Goal: Transaction & Acquisition: Purchase product/service

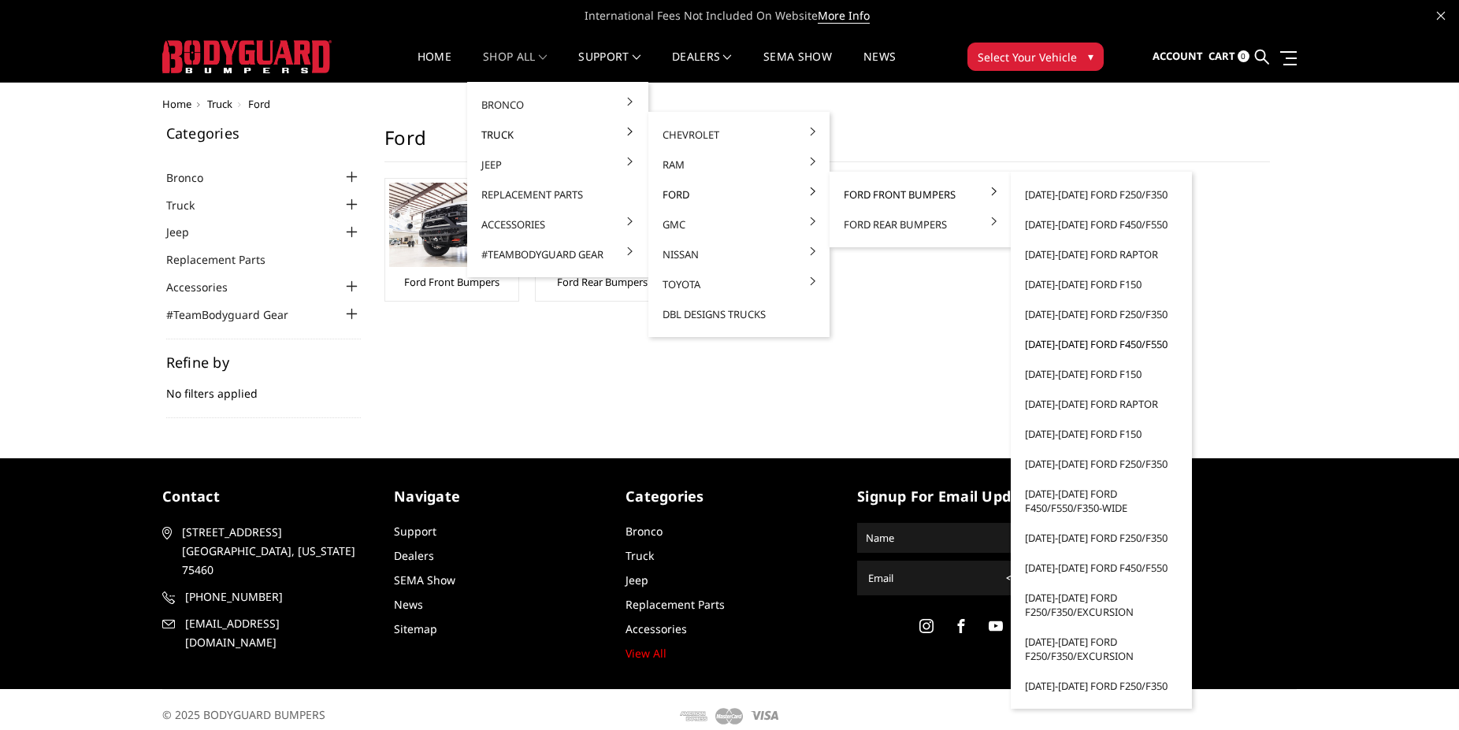
click at [1120, 345] on link "[DATE]-[DATE] Ford F450/F550" at bounding box center [1101, 344] width 169 height 30
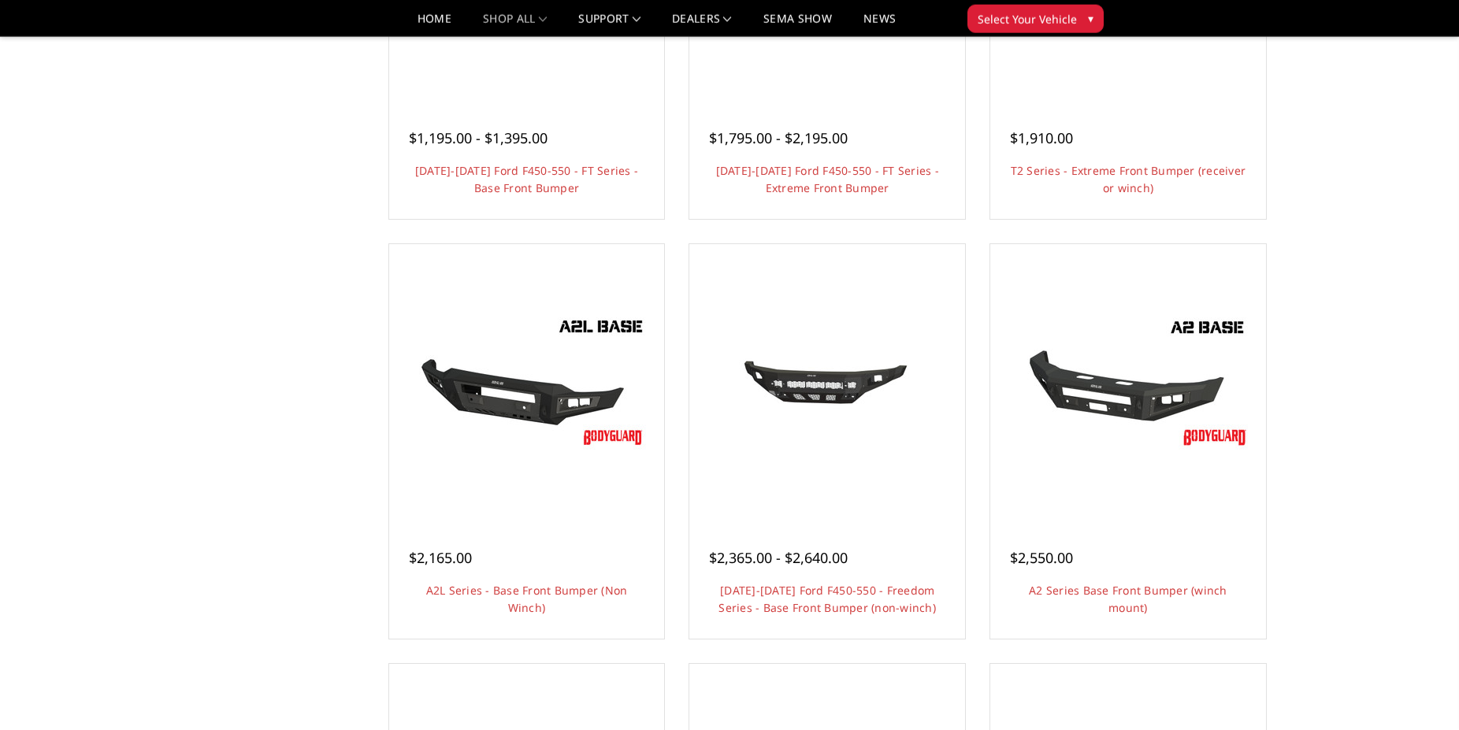
scroll to position [124, 0]
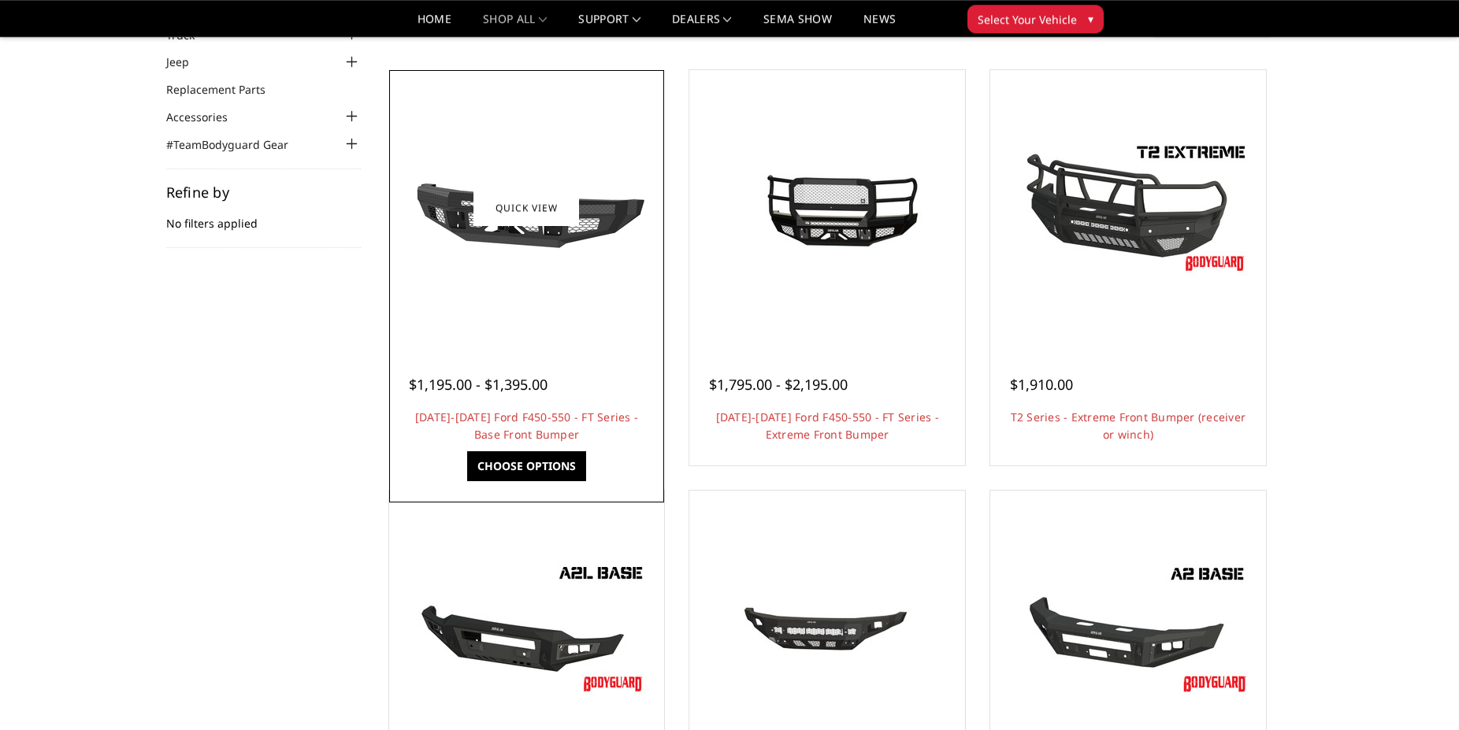
click at [544, 288] on div at bounding box center [527, 208] width 268 height 268
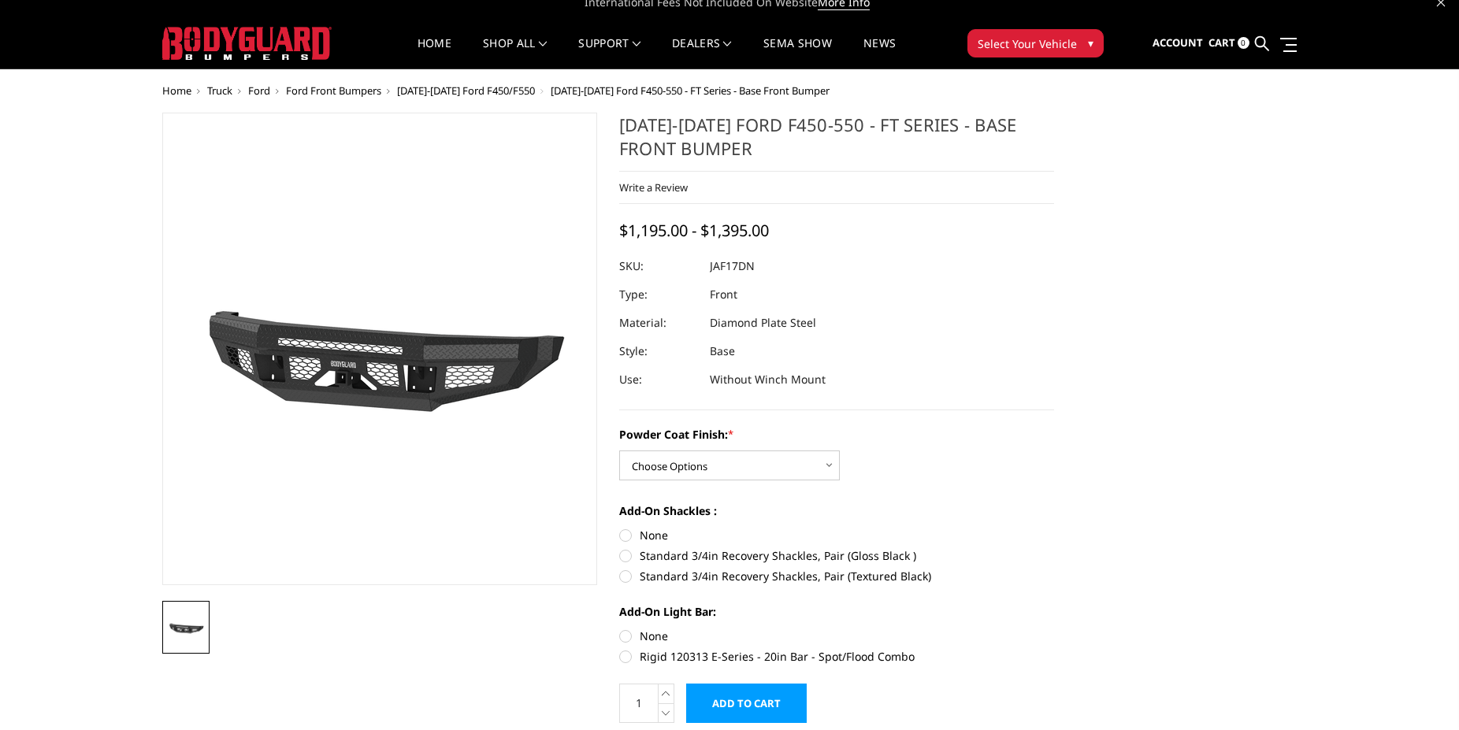
scroll to position [80, 0]
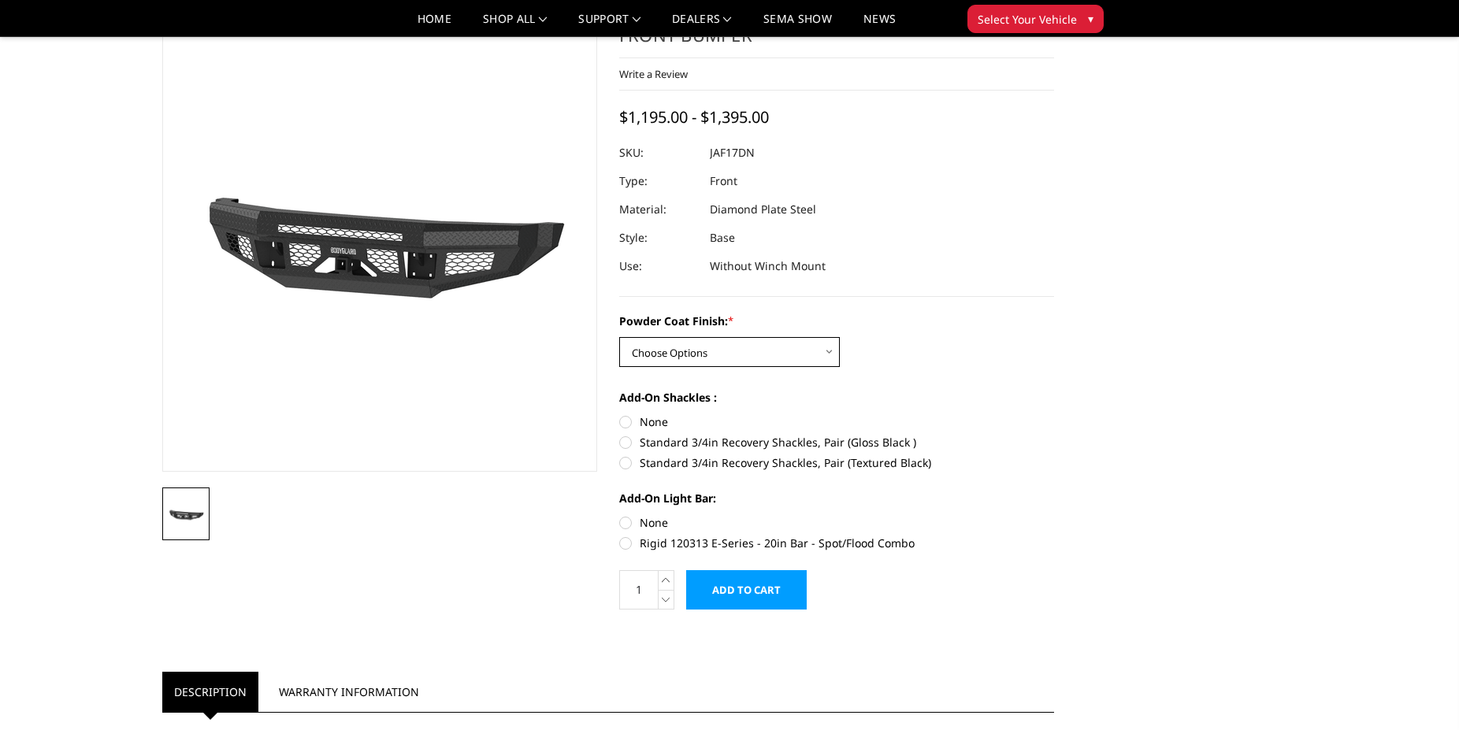
click at [619, 337] on select "Choose Options Bare Metal Gloss Black Powder Coat Textured Black Powder Coat" at bounding box center [729, 352] width 221 height 30
select select "3360"
click option "Bare Metal" at bounding box center [0, 0] width 0 height 0
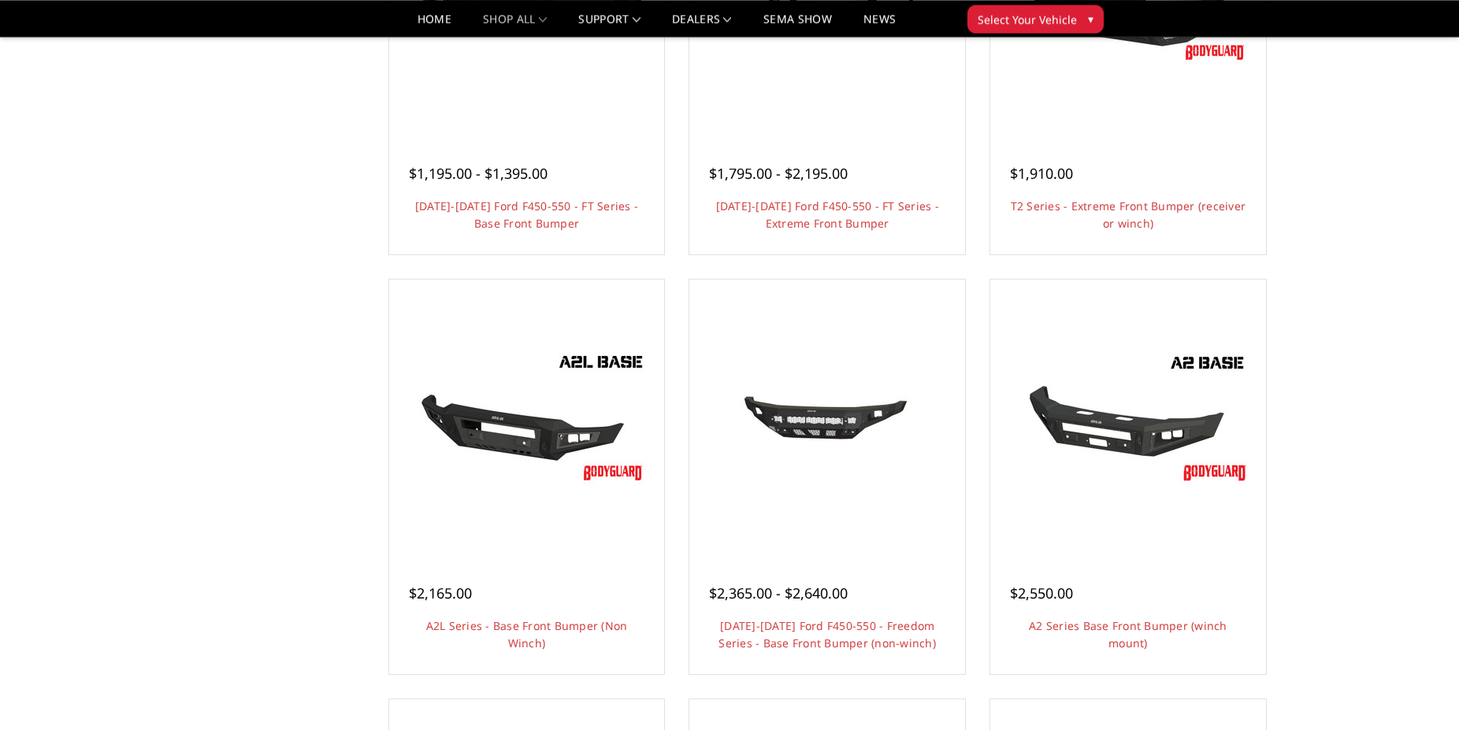
scroll to position [364, 0]
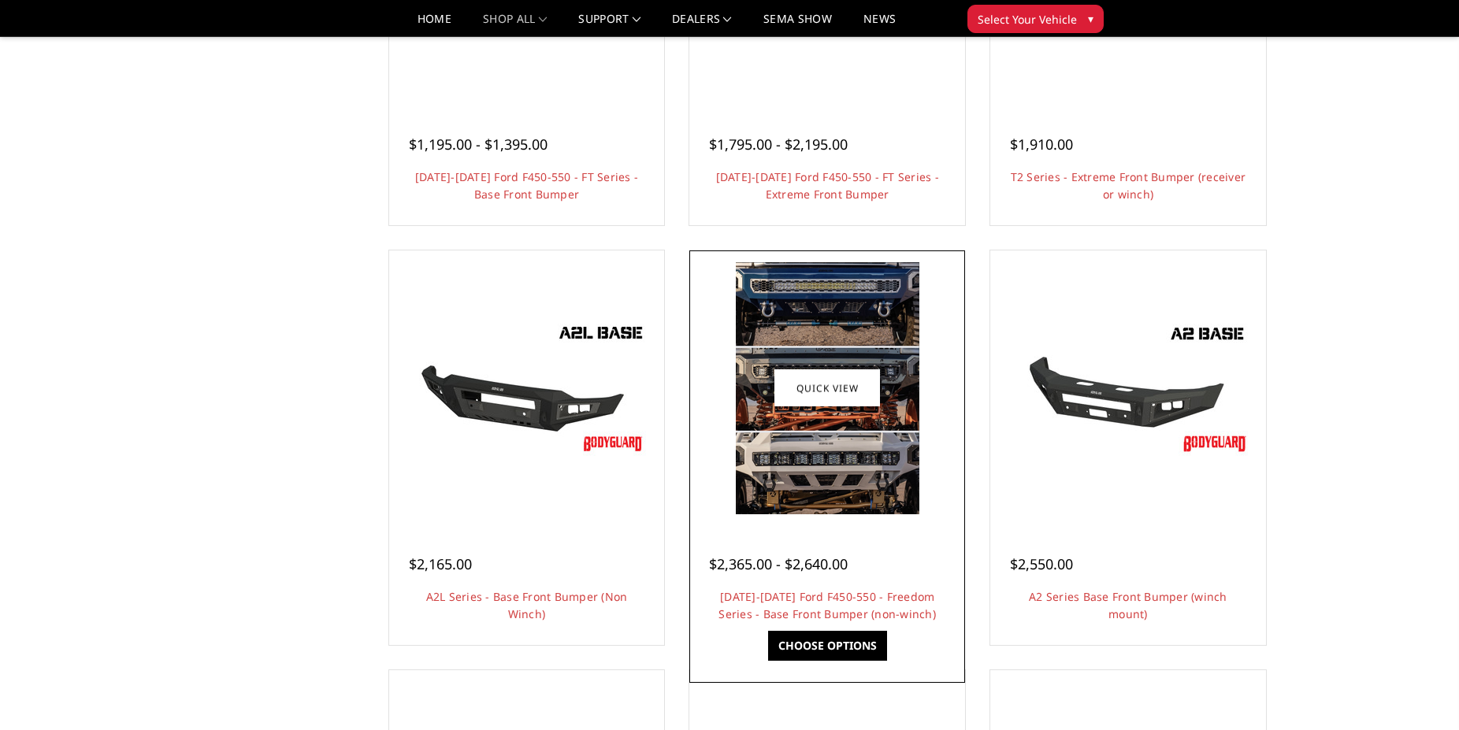
click at [811, 479] on img at bounding box center [828, 388] width 184 height 252
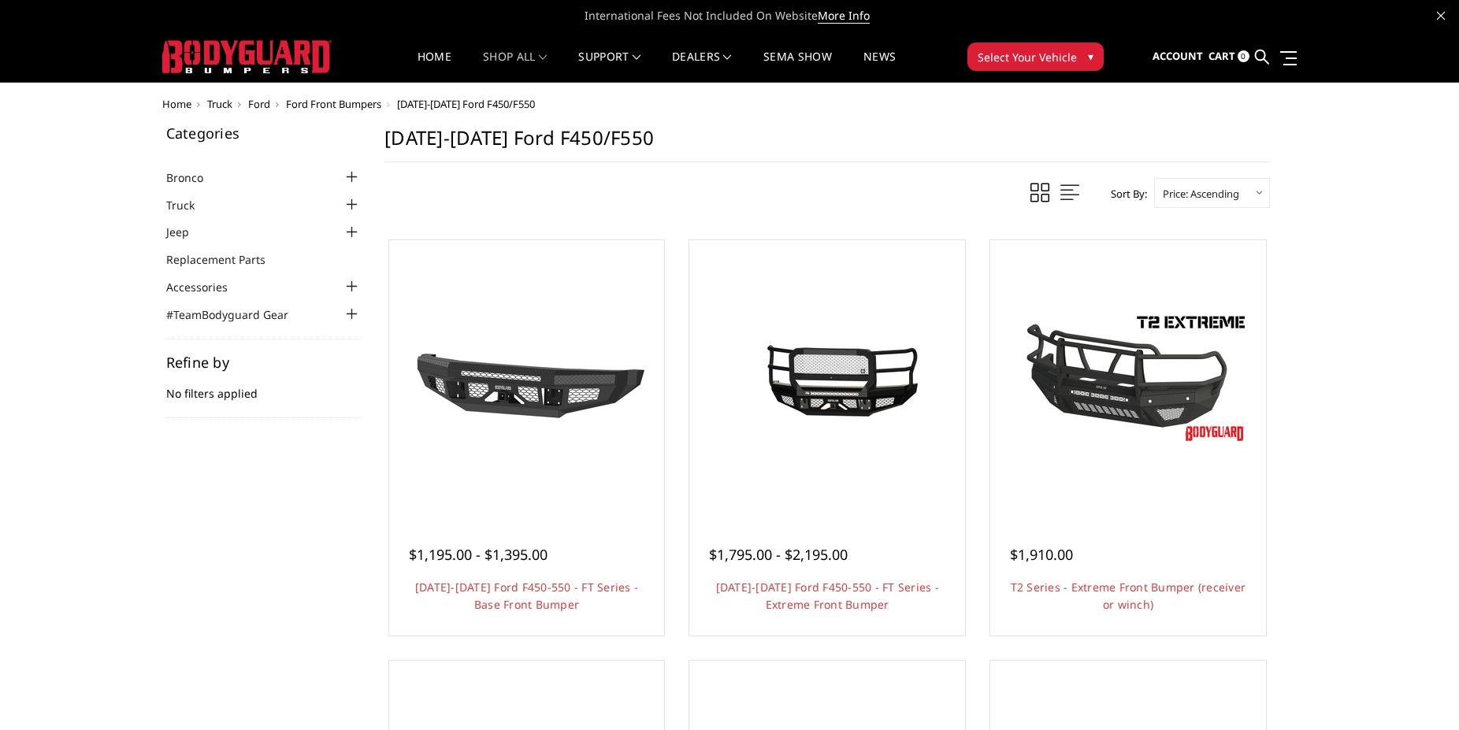
scroll to position [364, 0]
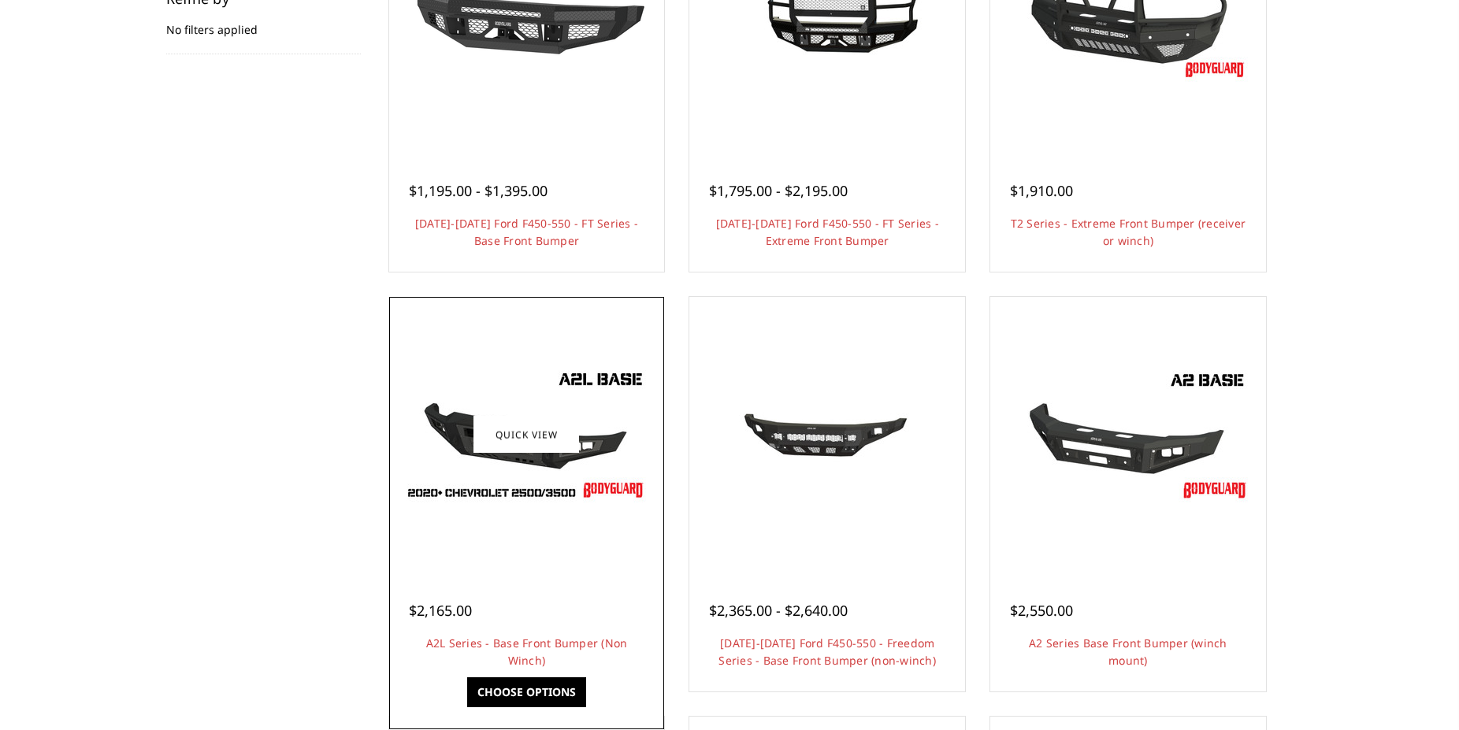
click at [582, 383] on img at bounding box center [526, 435] width 252 height 142
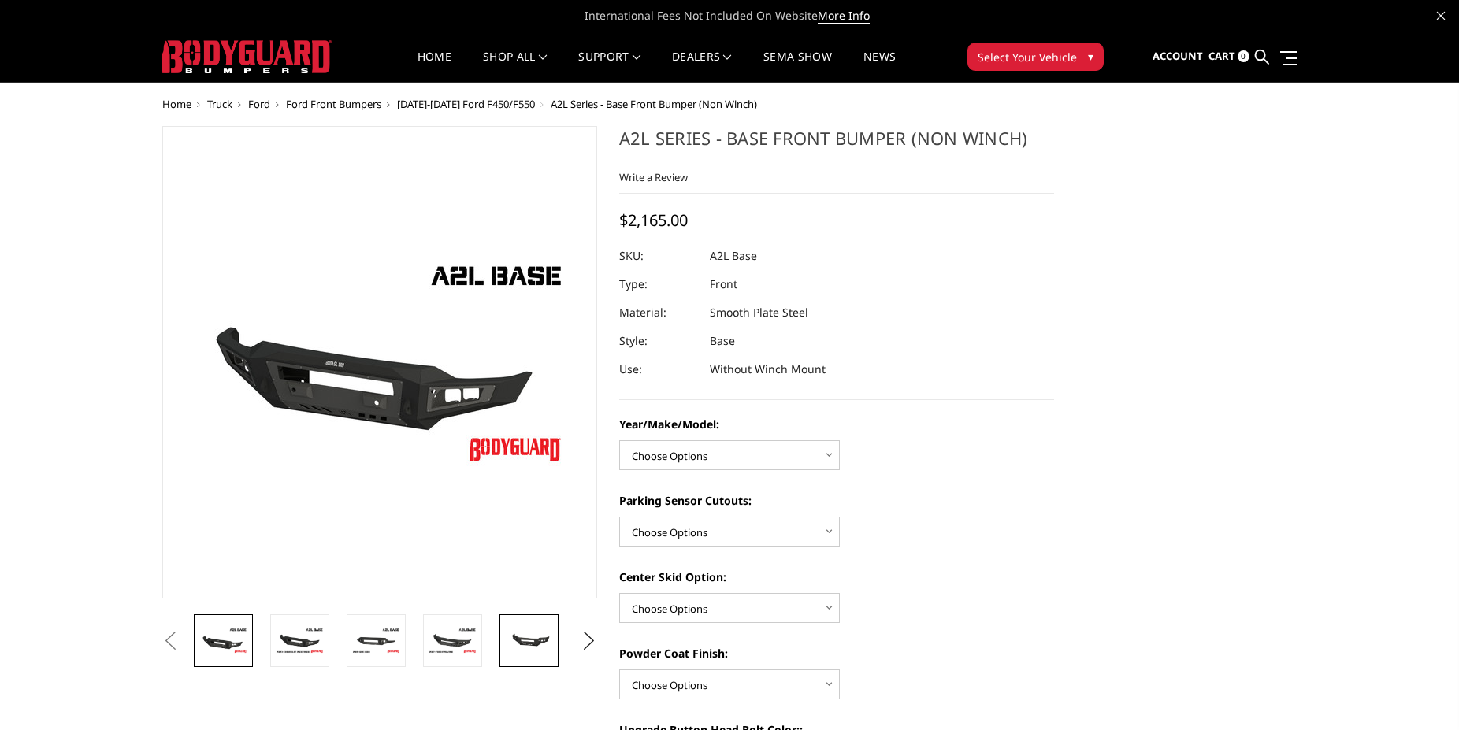
click at [524, 651] on img at bounding box center [529, 640] width 50 height 23
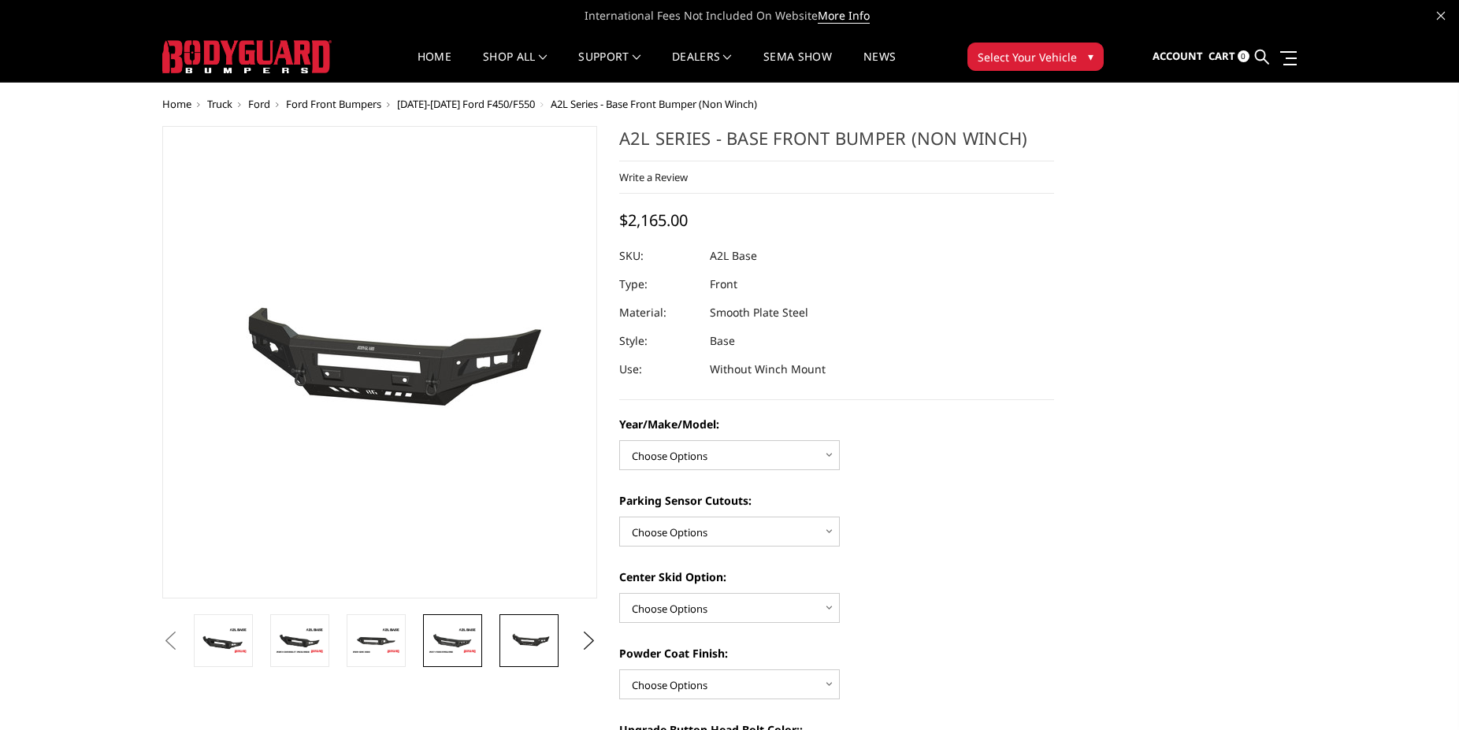
click at [442, 636] on img at bounding box center [453, 641] width 50 height 28
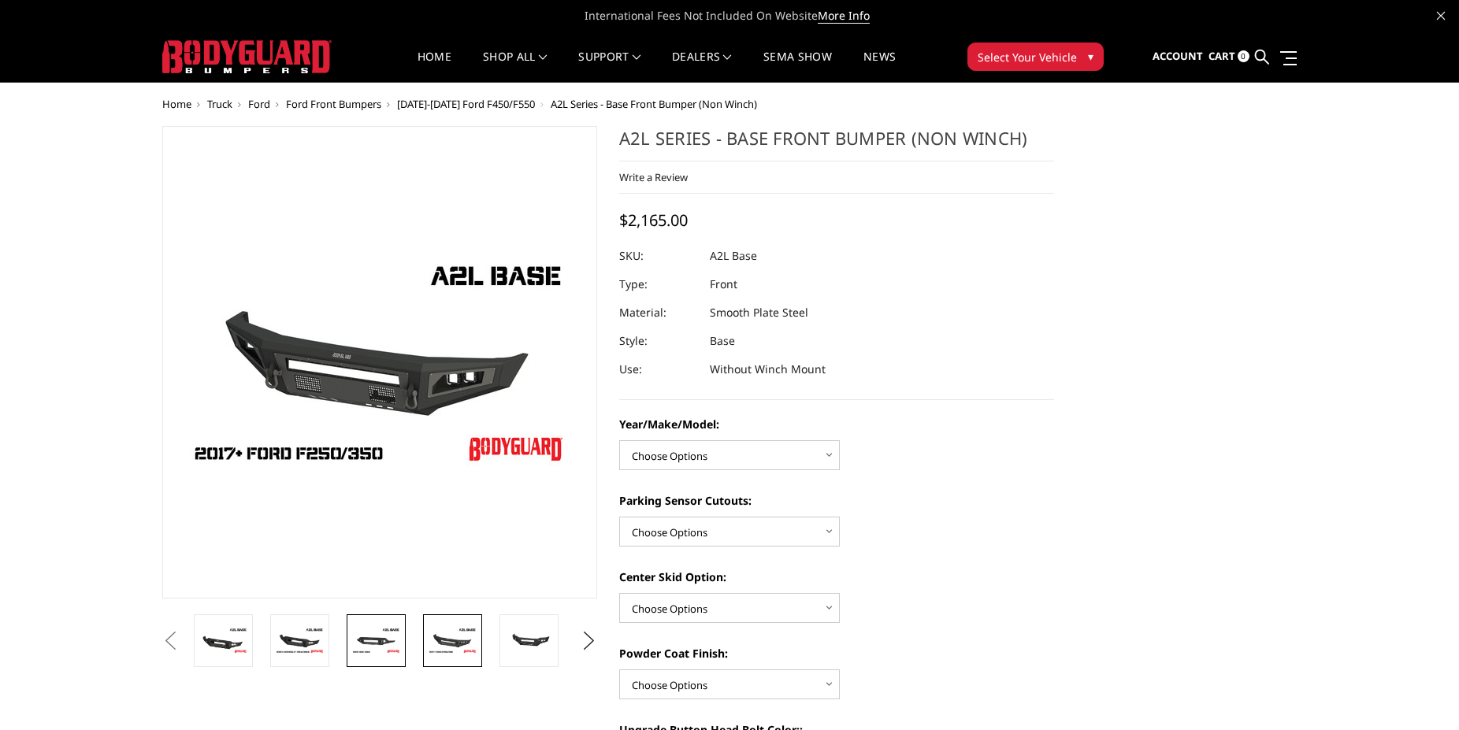
click at [377, 635] on img at bounding box center [376, 641] width 50 height 28
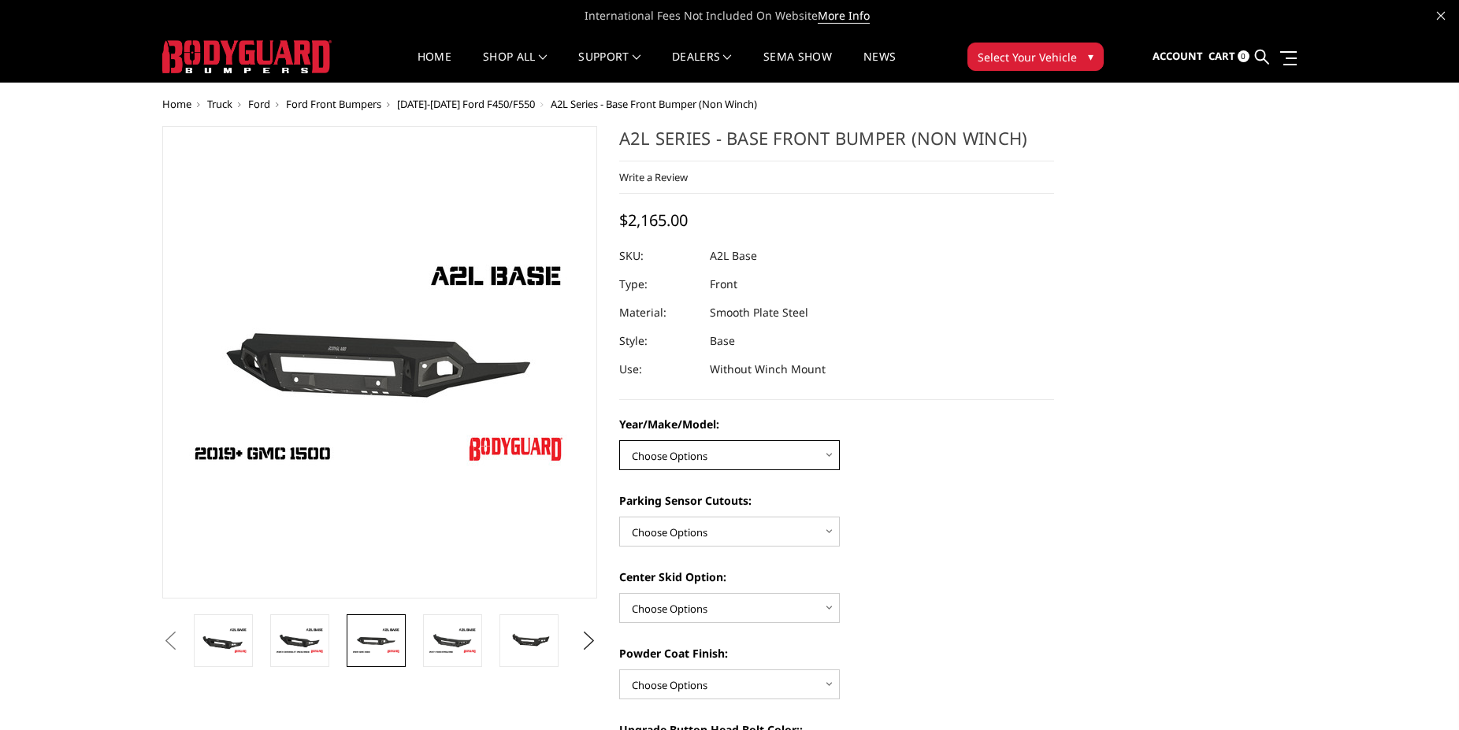
click at [619, 440] on select "Choose Options Chevrolet 15-19 2500/3500 Chevrolet 19-21 1500 Chevrolet 15-20 […" at bounding box center [729, 455] width 221 height 30
select select "4335"
click option "Ford 17-22 F450/550" at bounding box center [0, 0] width 0 height 0
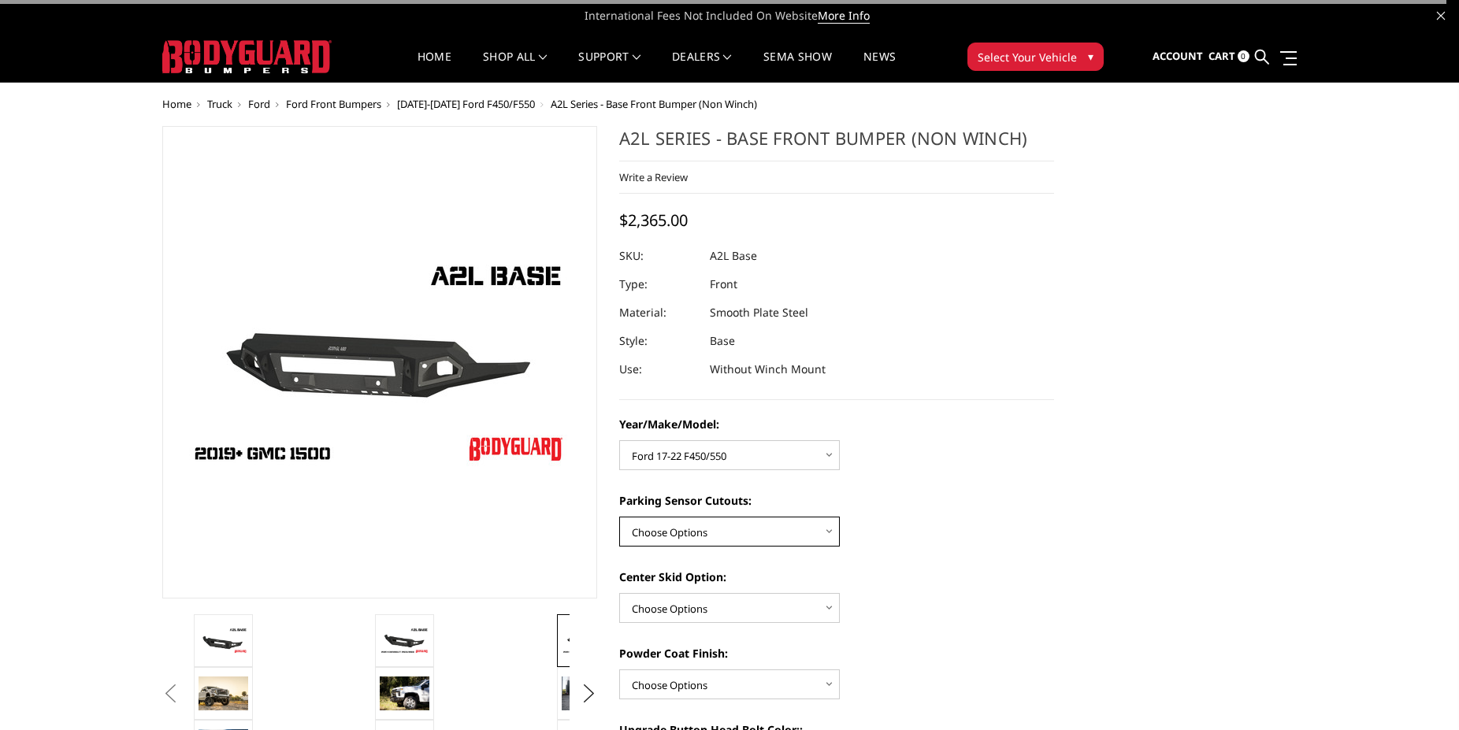
click at [619, 517] on select "Choose Options Yes - With Parking Sensor Cutouts No - Without Parking Sensor Cu…" at bounding box center [729, 532] width 221 height 30
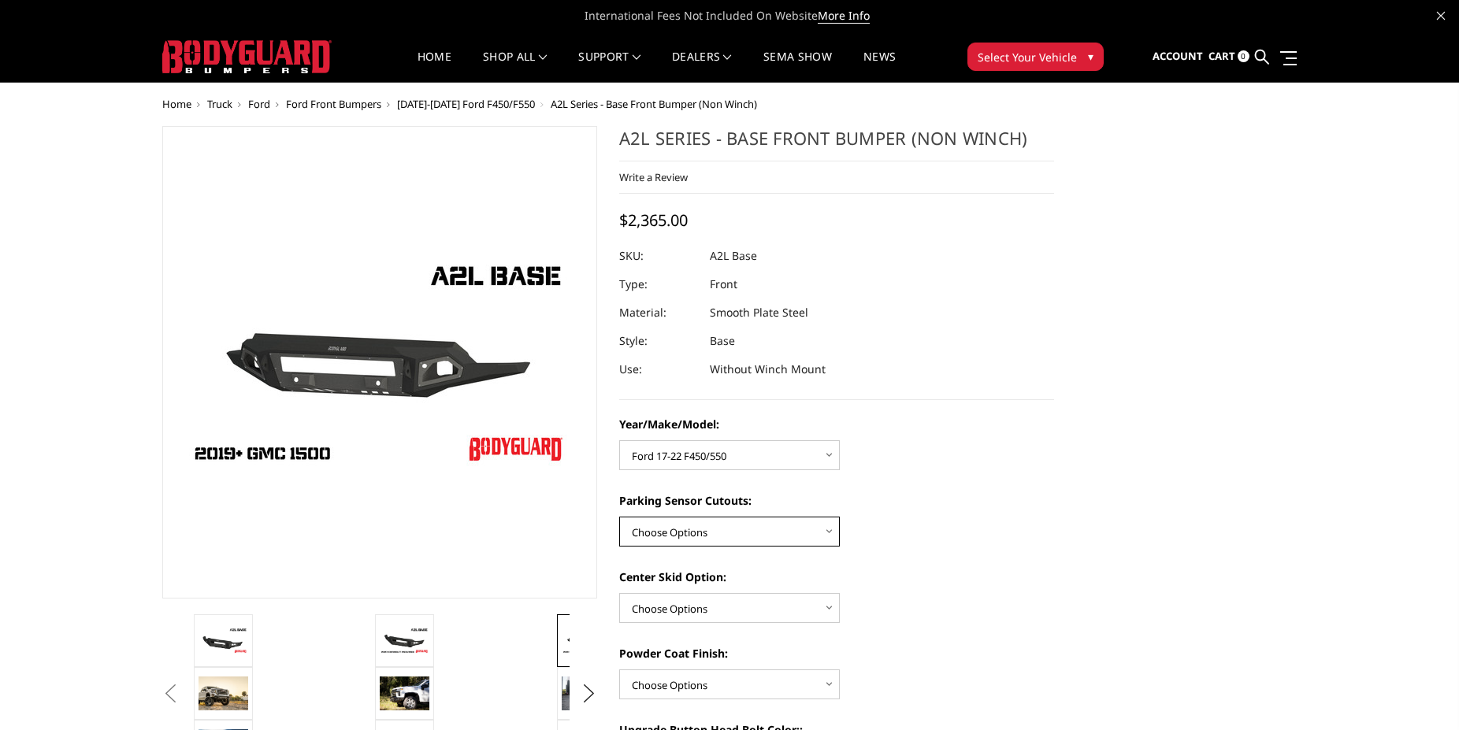
select select "4328"
click option "Yes - With Parking Sensor Cutouts" at bounding box center [0, 0] width 0 height 0
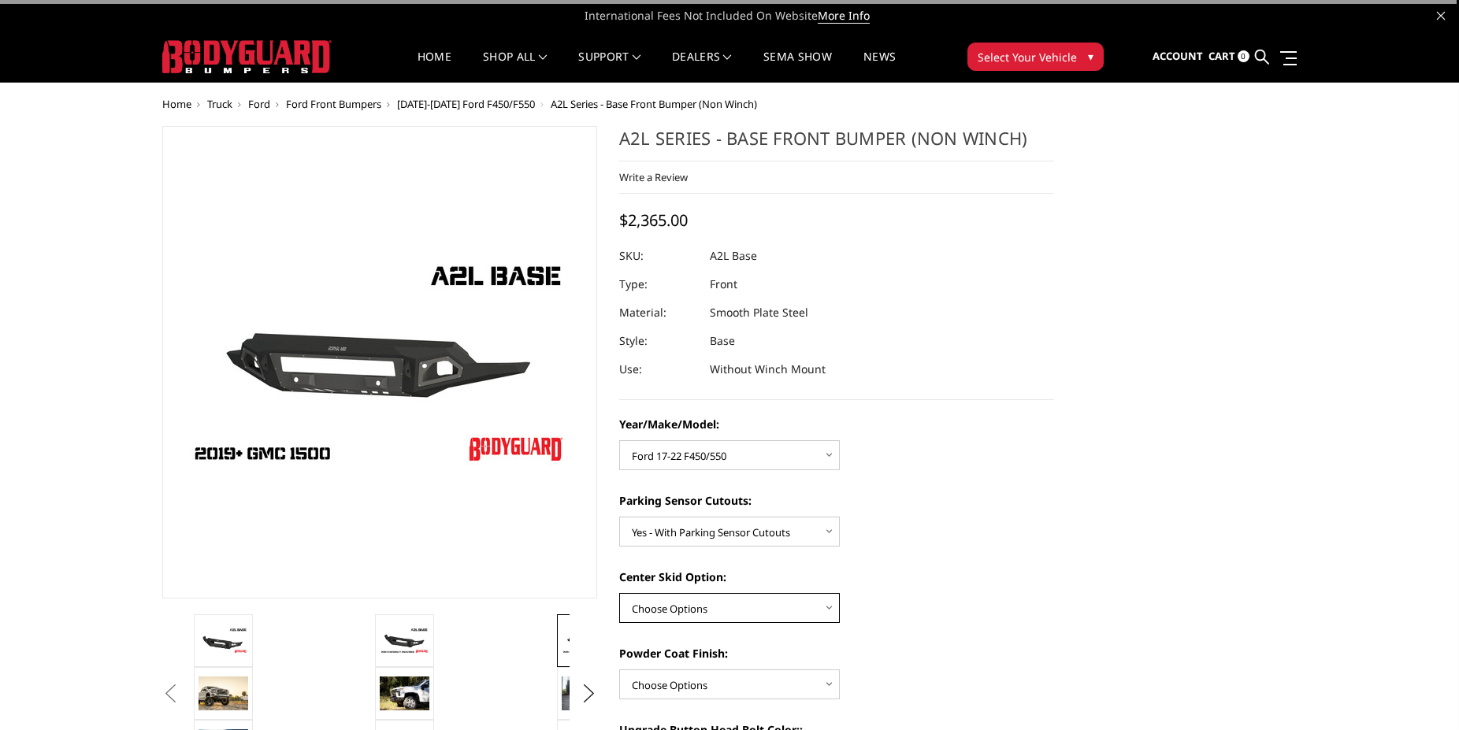
click at [619, 593] on select "Choose Options Single Light Bar Cutout" at bounding box center [729, 608] width 221 height 30
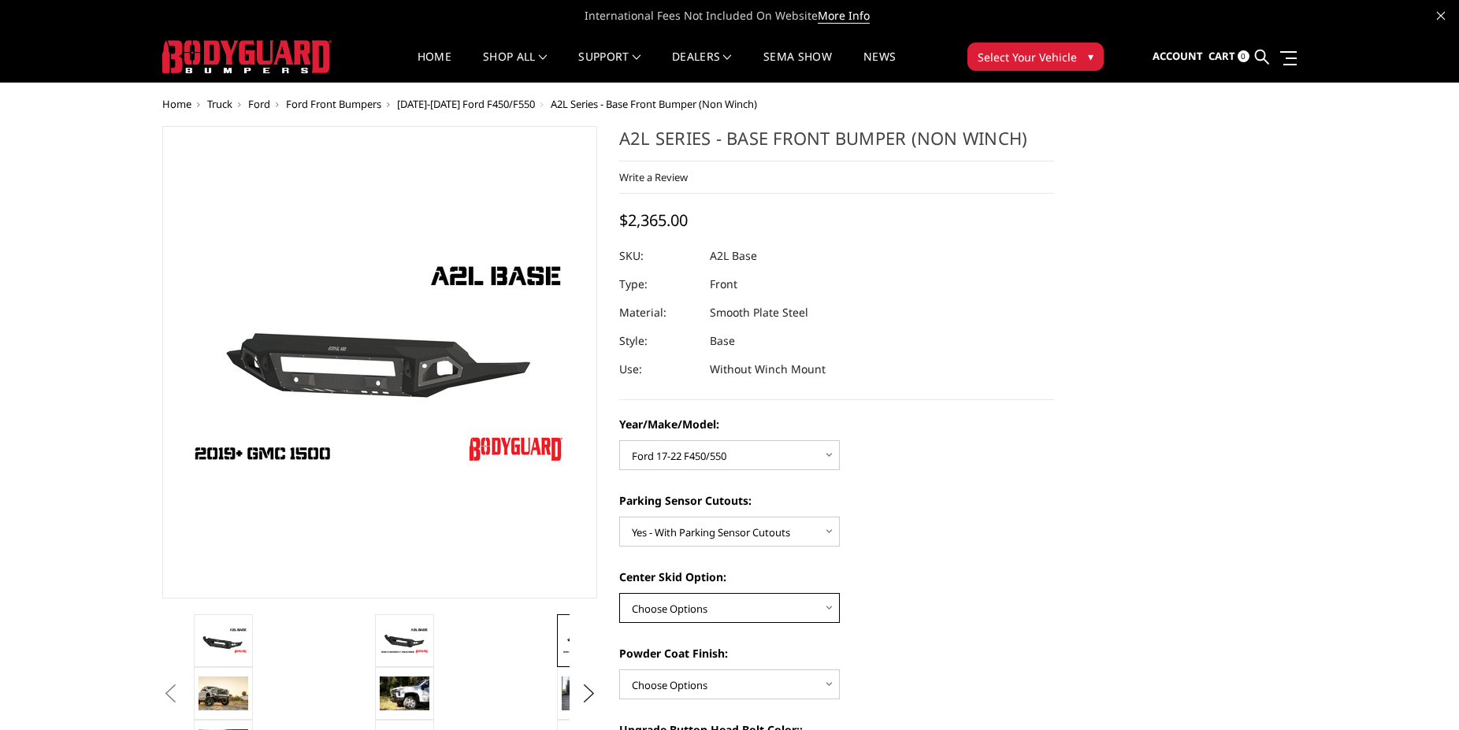
select select "4304"
click option "Single Light Bar Cutout" at bounding box center [0, 0] width 0 height 0
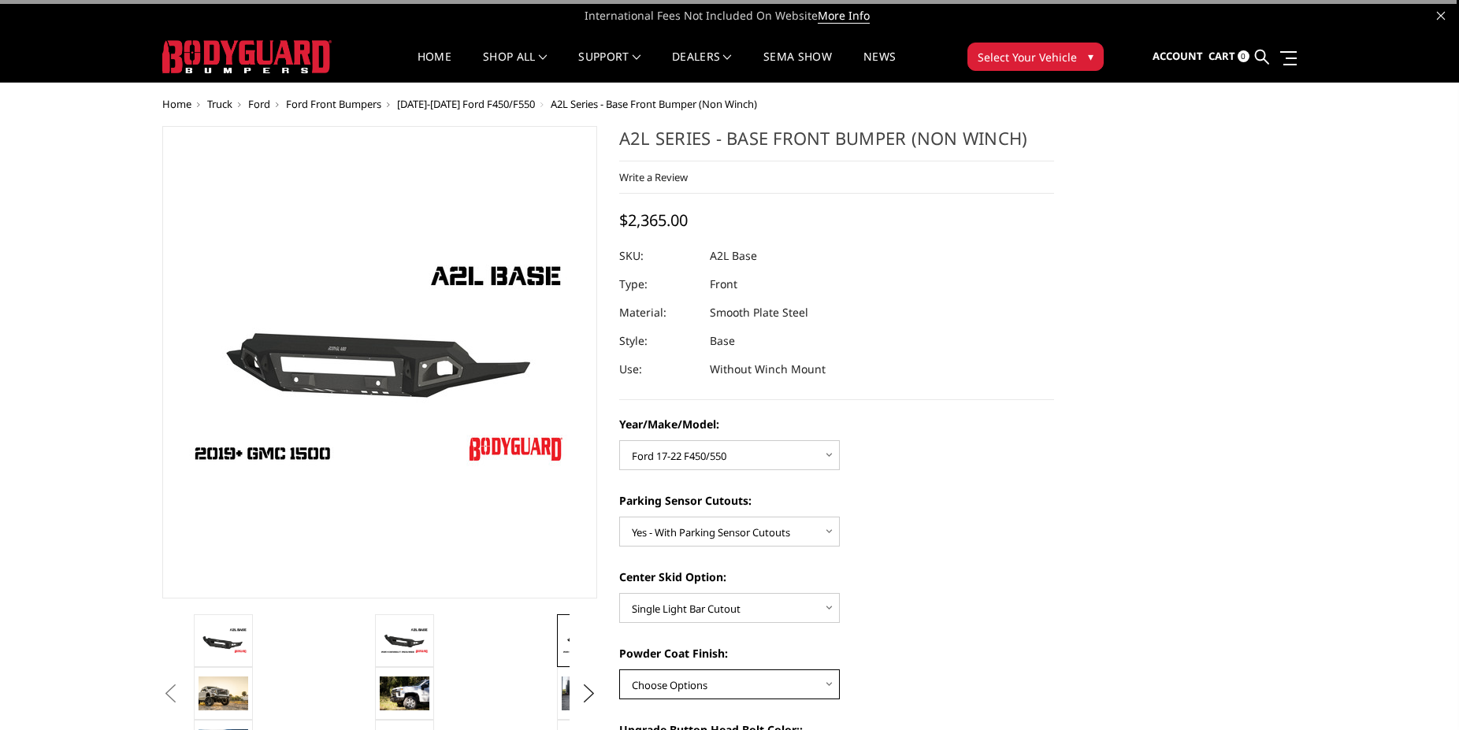
click at [619, 670] on select "Choose Options Bare metal (included) Texture Black Powder Coat" at bounding box center [729, 685] width 221 height 30
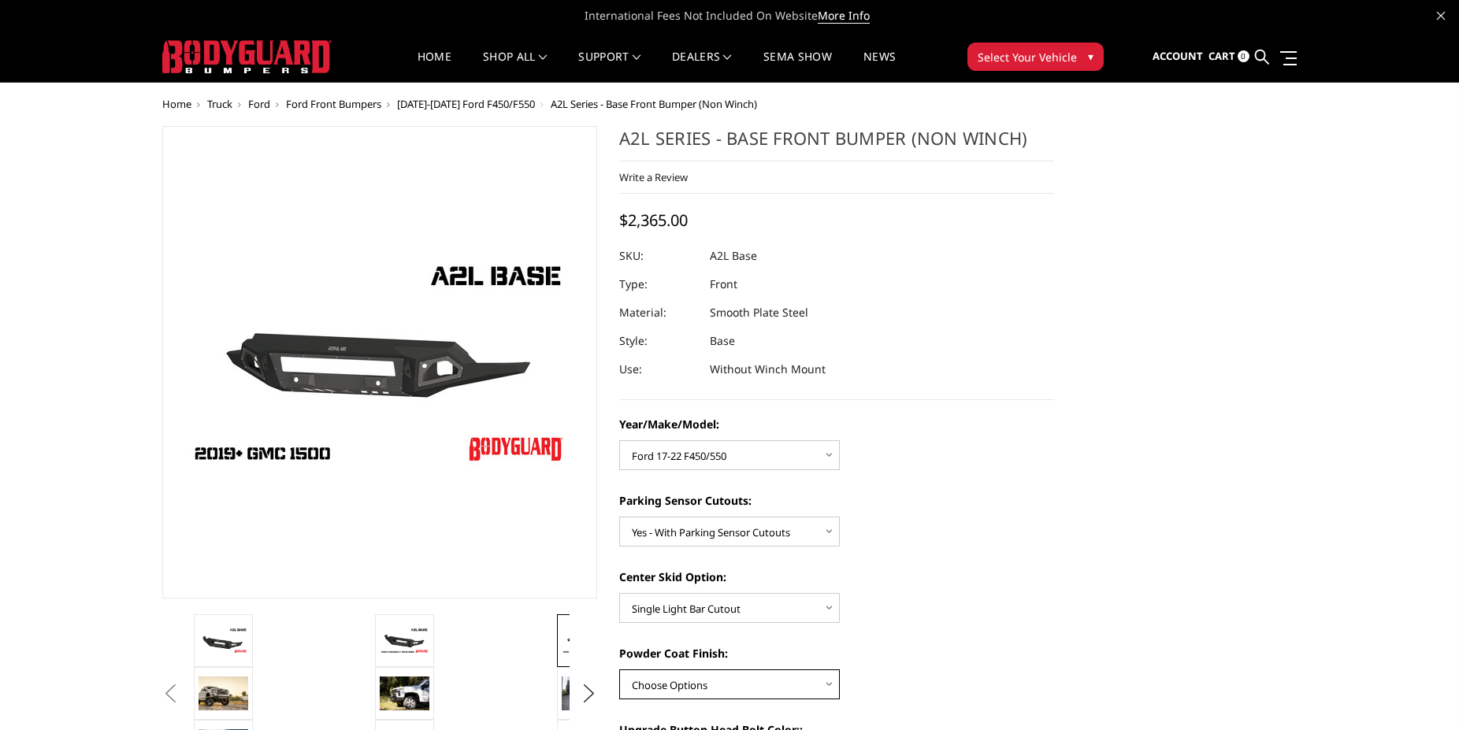
select select "4285"
click option "Bare metal (included)" at bounding box center [0, 0] width 0 height 0
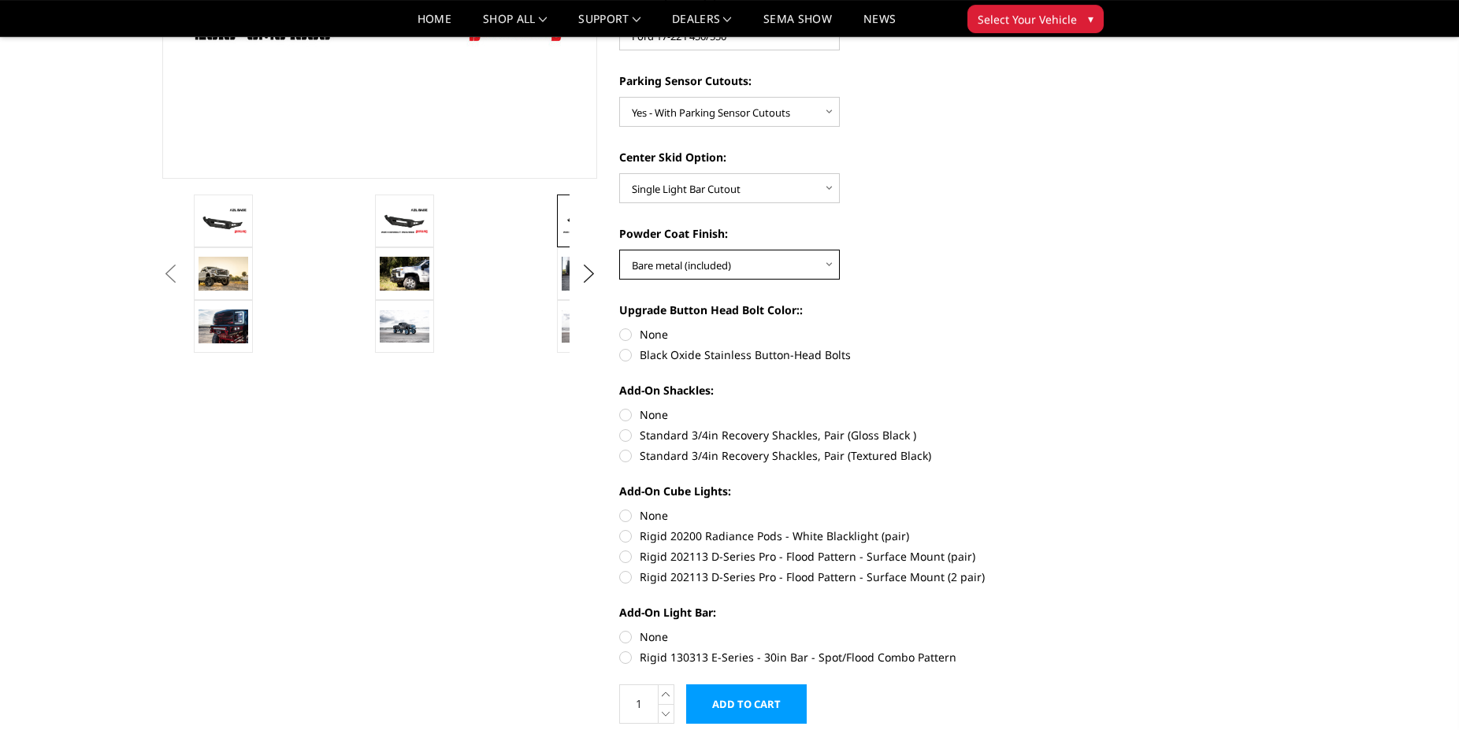
scroll to position [385, 0]
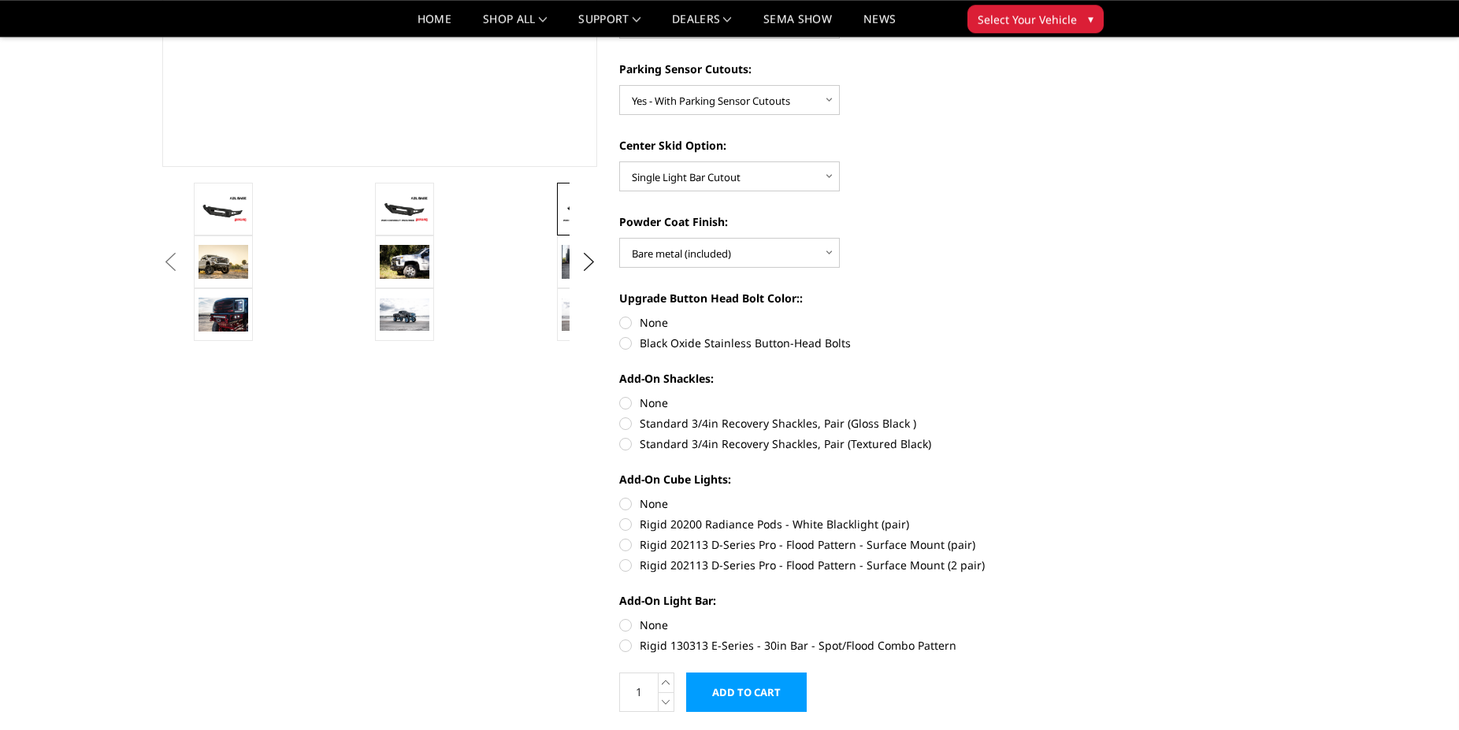
click at [629, 324] on label "None" at bounding box center [836, 322] width 435 height 17
click at [620, 315] on input "None" at bounding box center [619, 314] width 1 height 1
radio input "true"
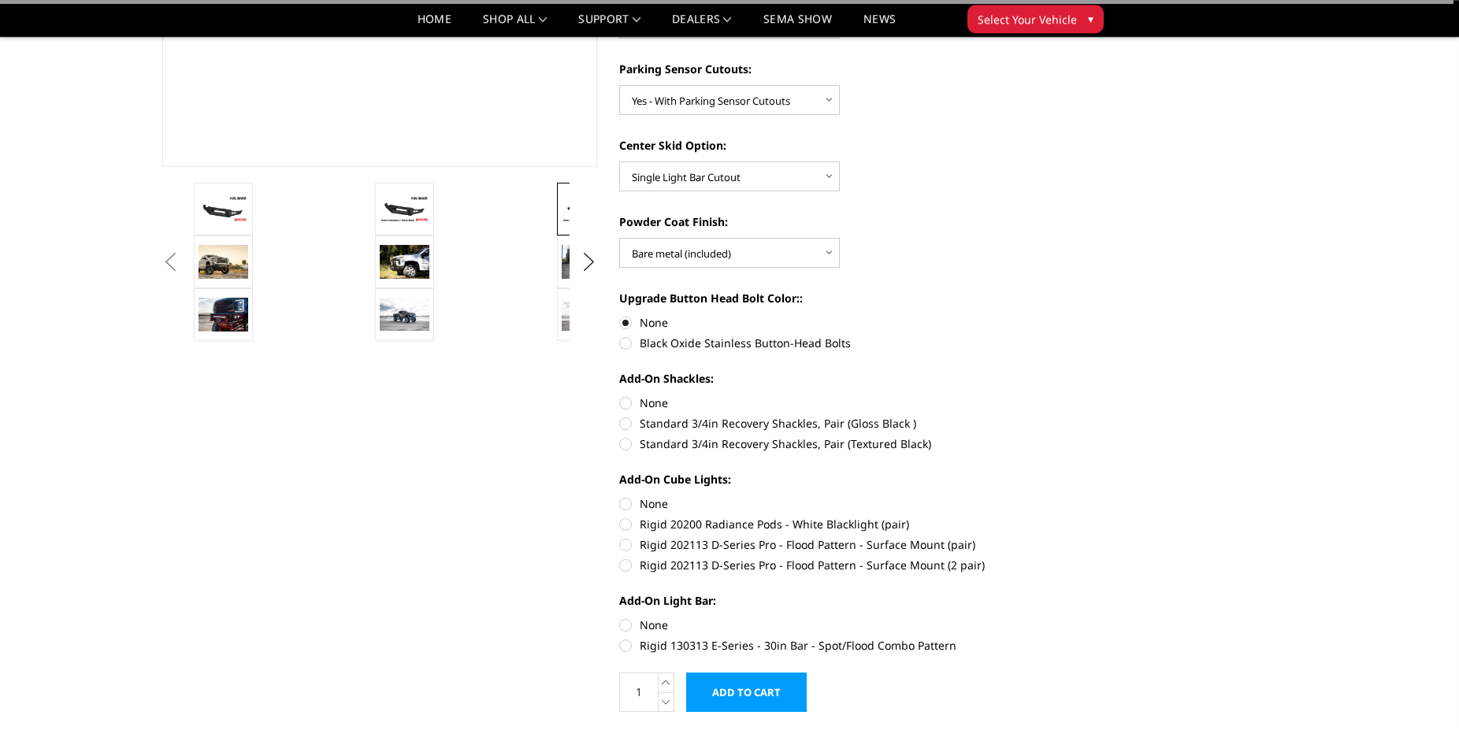
click at [626, 403] on label "None" at bounding box center [836, 403] width 435 height 17
click at [620, 395] on input "None" at bounding box center [619, 395] width 1 height 1
radio input "true"
click at [626, 504] on label "None" at bounding box center [836, 503] width 435 height 17
click at [620, 496] on input "None" at bounding box center [619, 495] width 1 height 1
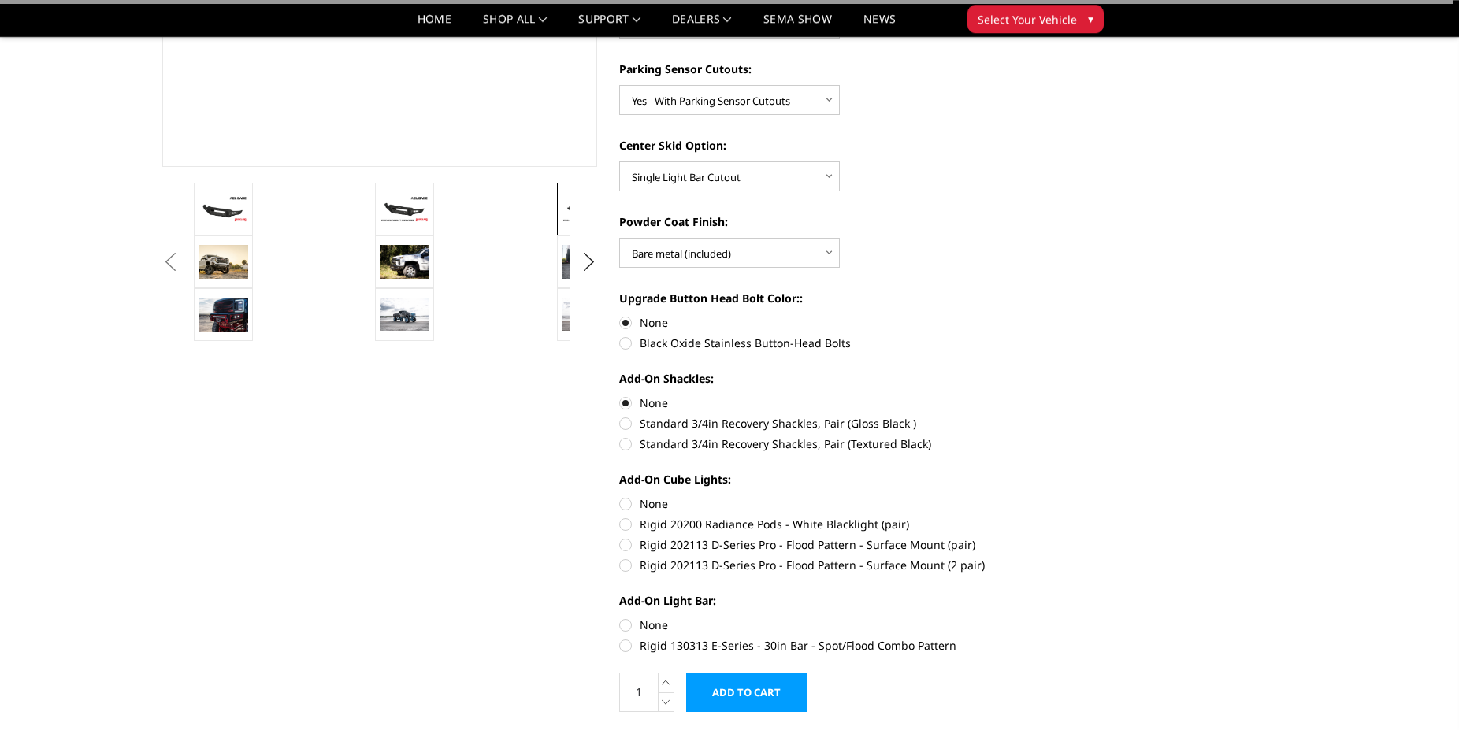
radio input "true"
click at [631, 626] on label "None" at bounding box center [836, 625] width 435 height 17
click at [620, 618] on input "None" at bounding box center [619, 617] width 1 height 1
radio input "true"
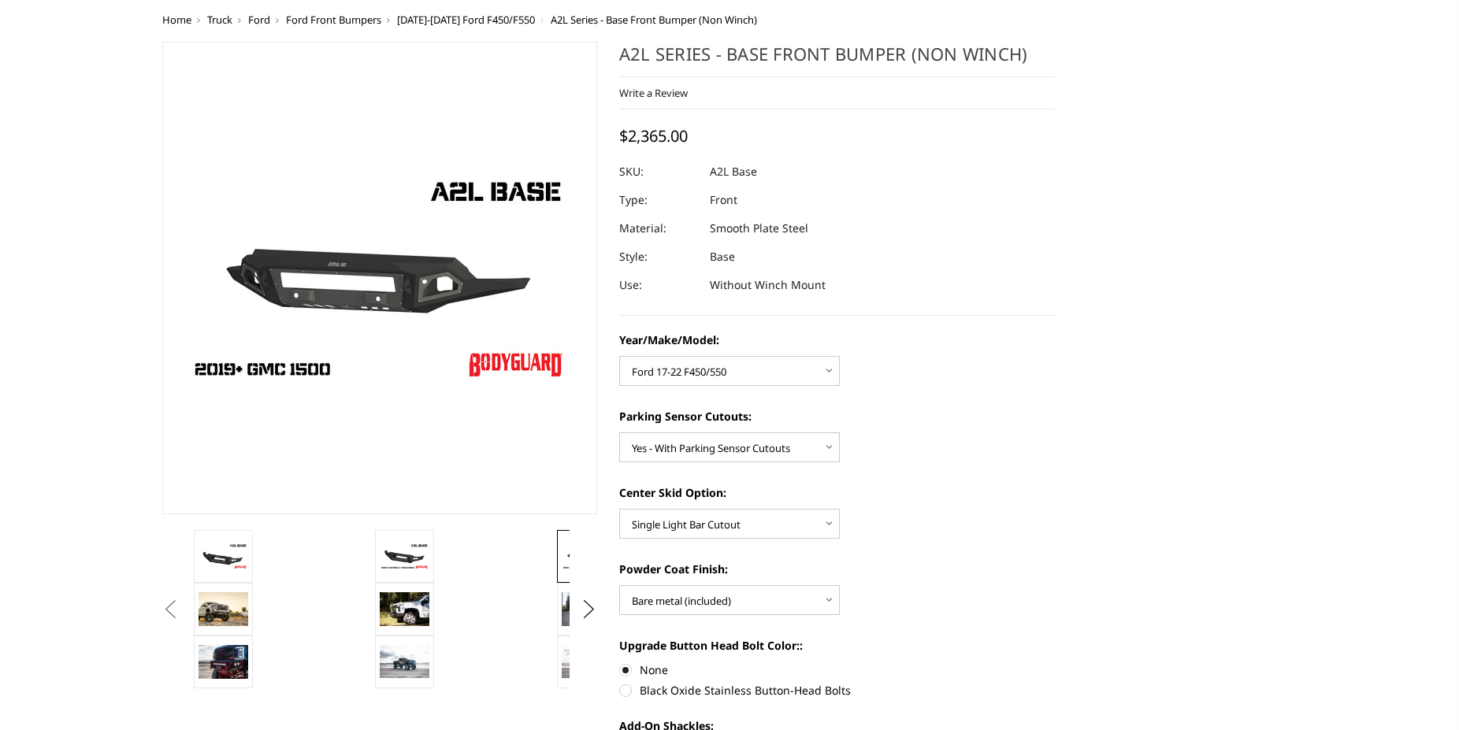
scroll to position [35, 0]
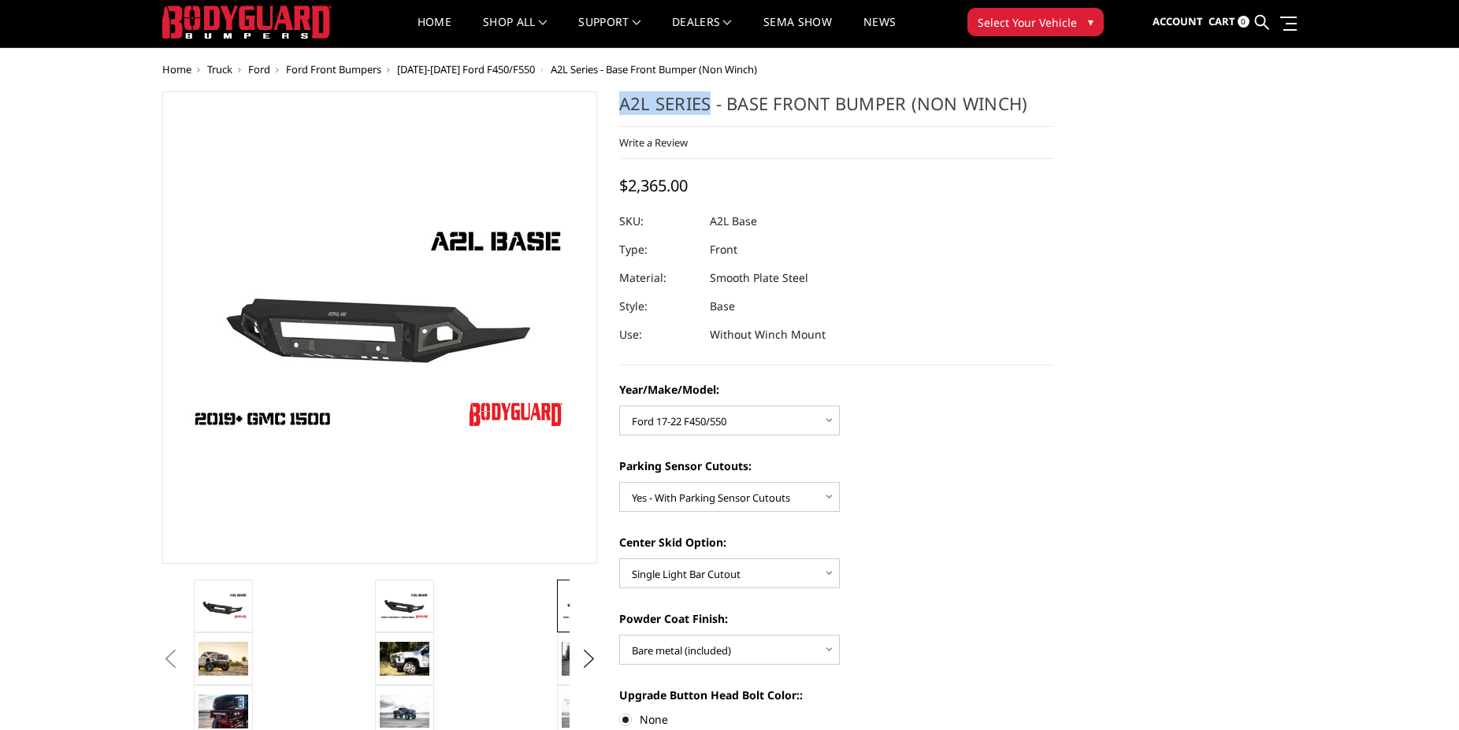
drag, startPoint x: 619, startPoint y: 106, endPoint x: 710, endPoint y: 101, distance: 90.8
click at [710, 101] on h1 "A2L Series - Base Front Bumper (Non Winch)" at bounding box center [836, 108] width 435 height 35
copy h1 "A2L Series"
